Goal: Check status: Check status

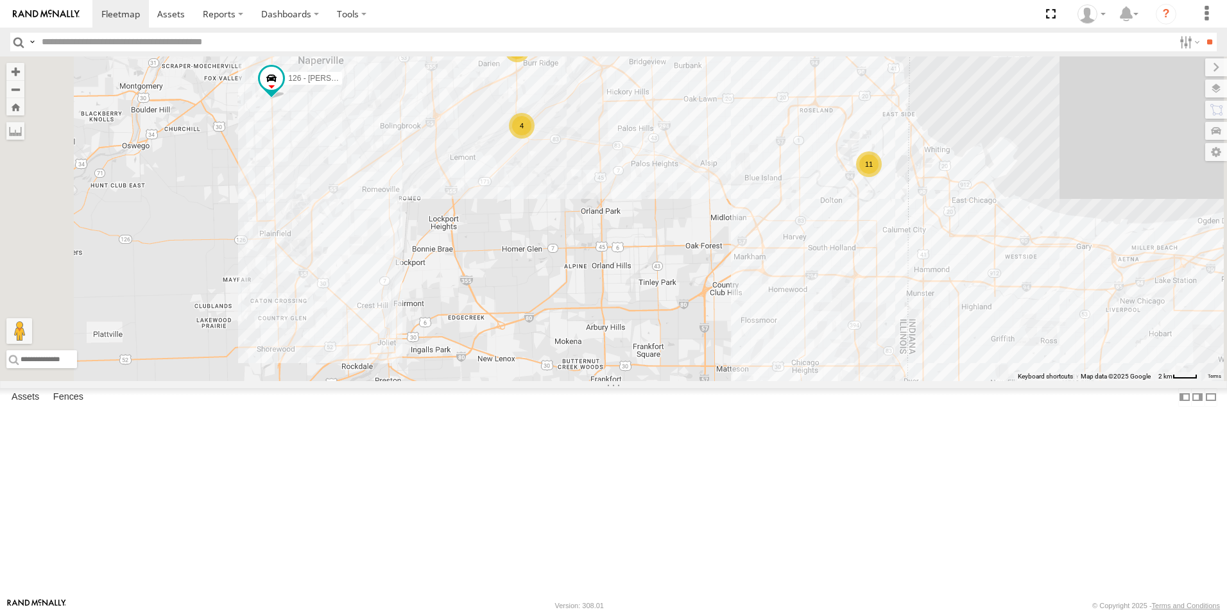
click at [0, 0] on div at bounding box center [0, 0] width 0 height 0
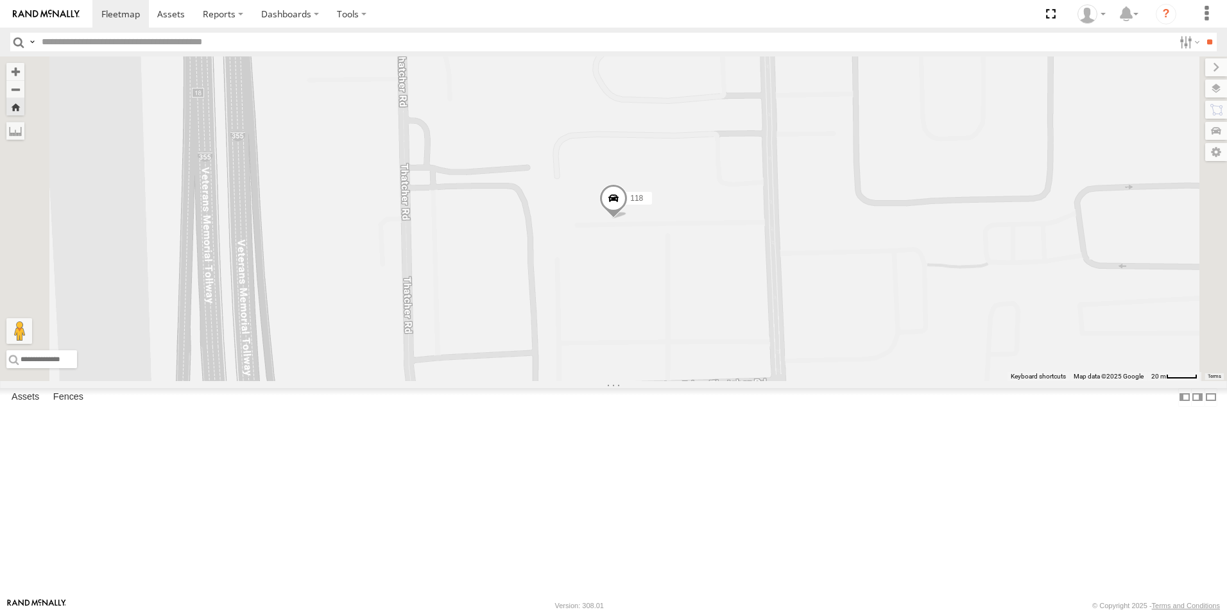
click at [0, 0] on div at bounding box center [0, 0] width 0 height 0
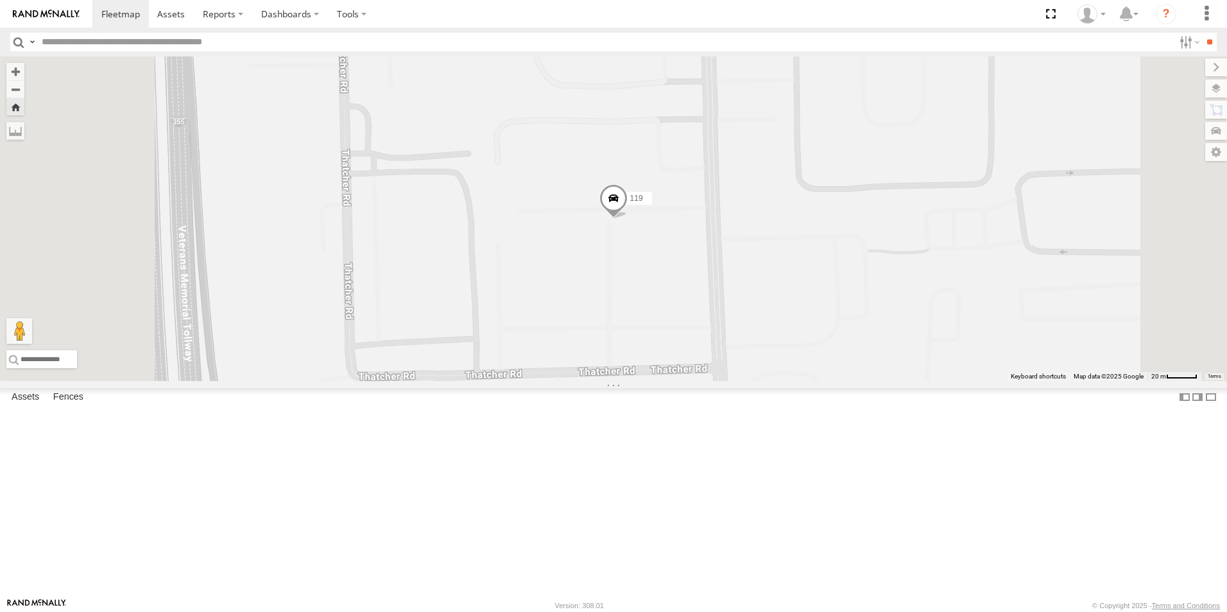
click at [0, 0] on div at bounding box center [0, 0] width 0 height 0
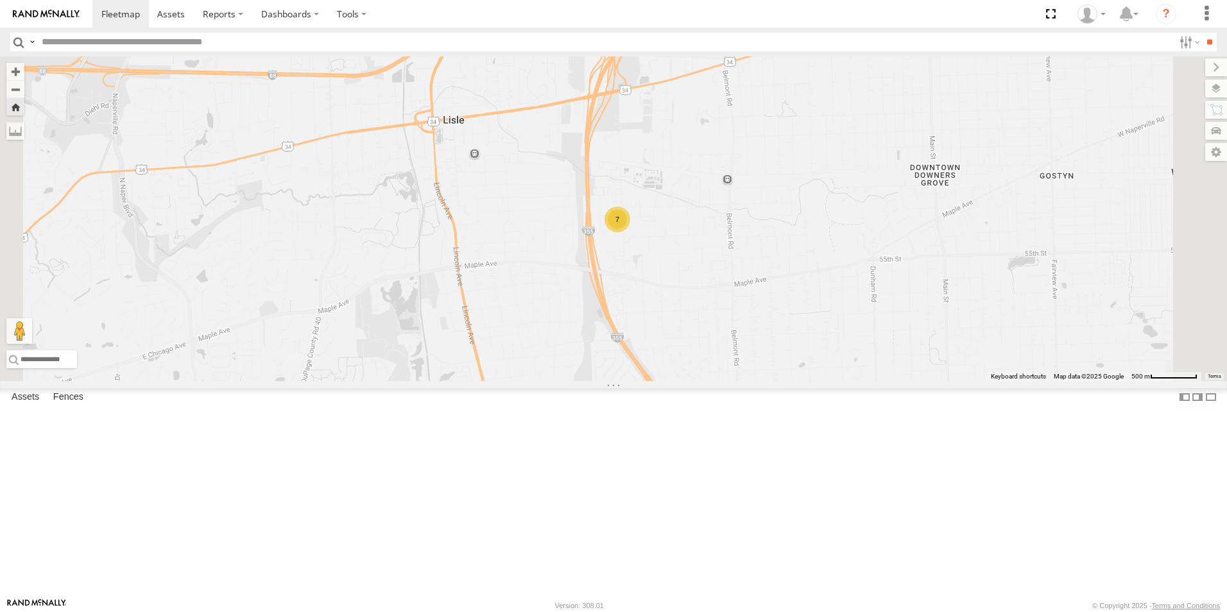
click at [0, 0] on div at bounding box center [0, 0] width 0 height 0
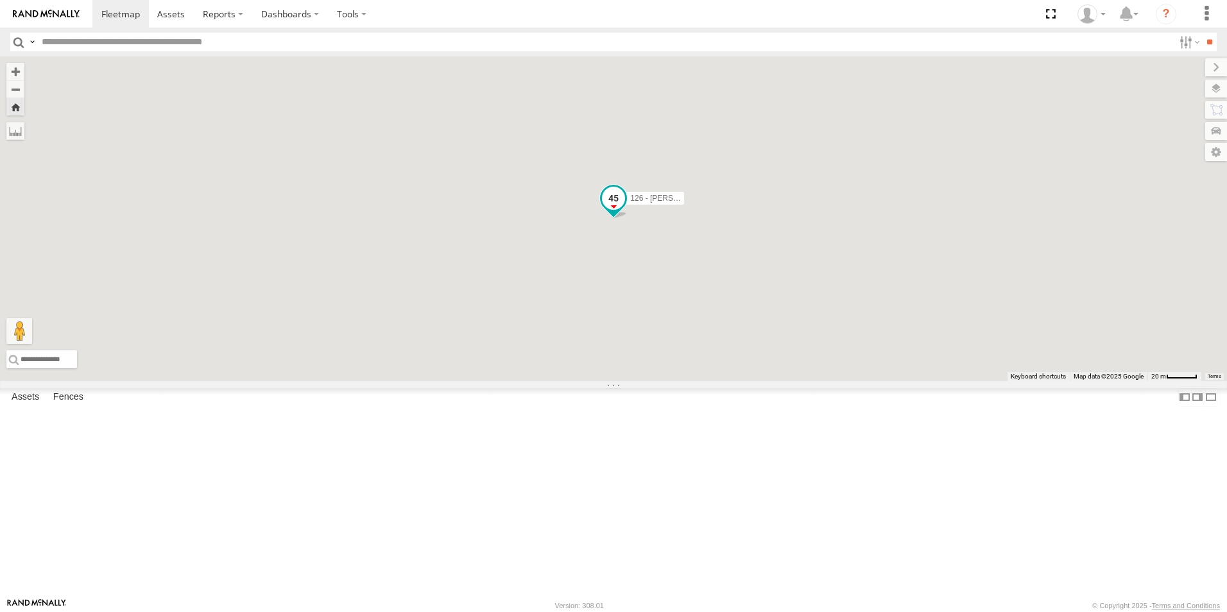
click at [625, 210] on span at bounding box center [613, 198] width 23 height 23
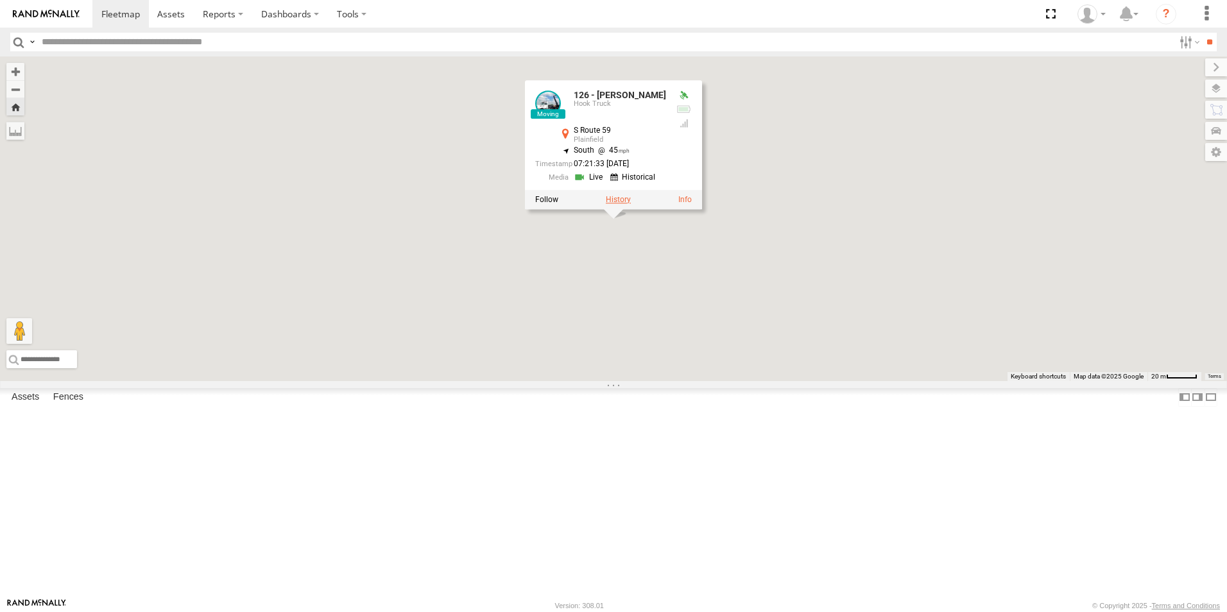
click at [631, 204] on label at bounding box center [618, 199] width 25 height 9
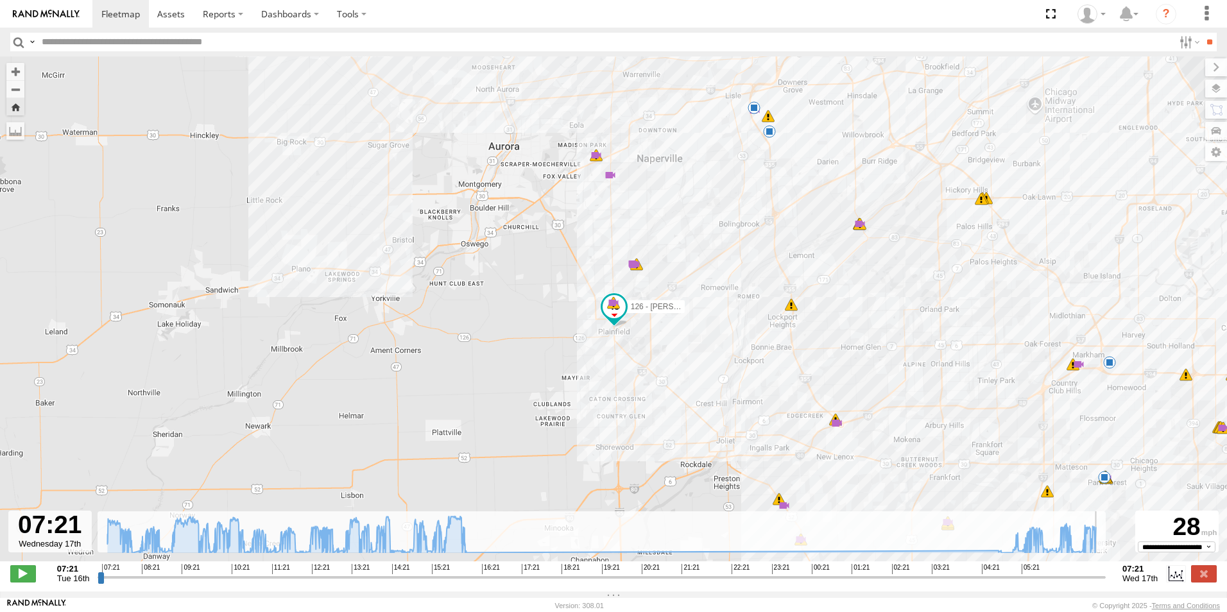
drag, startPoint x: 690, startPoint y: 582, endPoint x: 1141, endPoint y: 592, distance: 451.3
type input "**********"
click at [1106, 583] on input "range" at bounding box center [602, 577] width 1008 height 12
click at [64, 12] on img at bounding box center [46, 14] width 67 height 9
